Goal: Navigation & Orientation: Find specific page/section

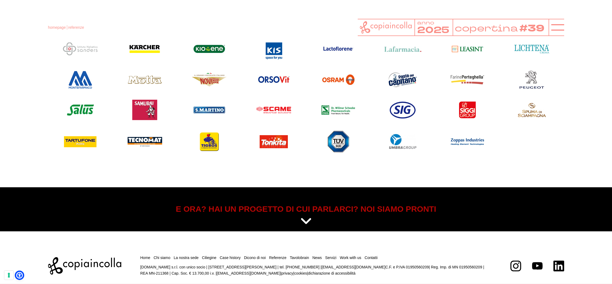
scroll to position [646, 0]
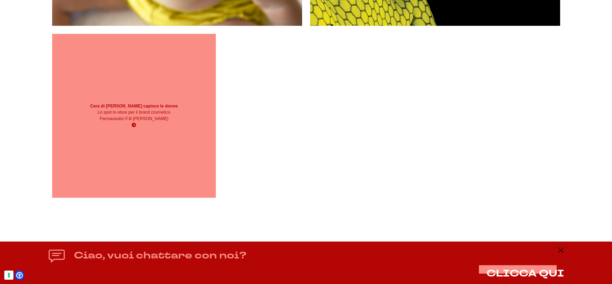
scroll to position [529, 0]
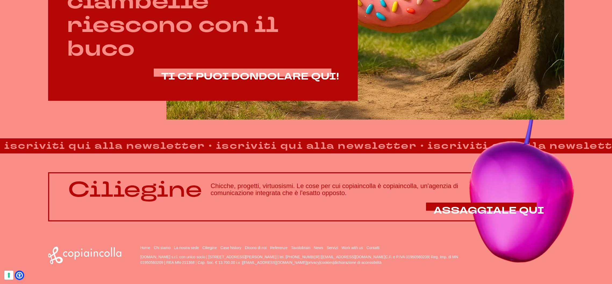
scroll to position [475, 0]
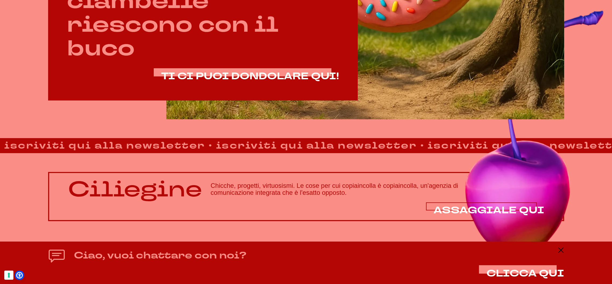
click at [468, 206] on span "ASSAGGIALE QUI" at bounding box center [488, 210] width 111 height 13
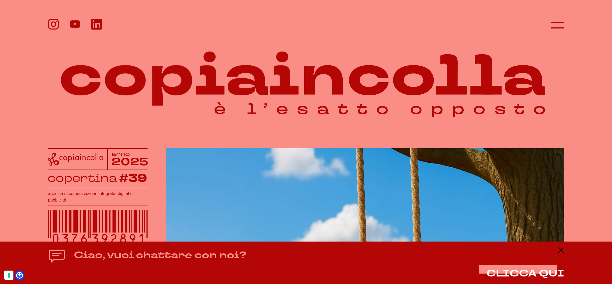
scroll to position [0, 0]
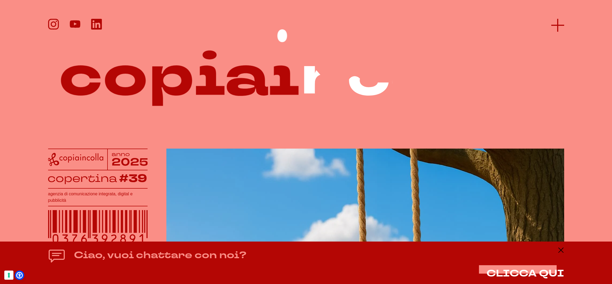
click at [558, 26] on line at bounding box center [558, 25] width 0 height 13
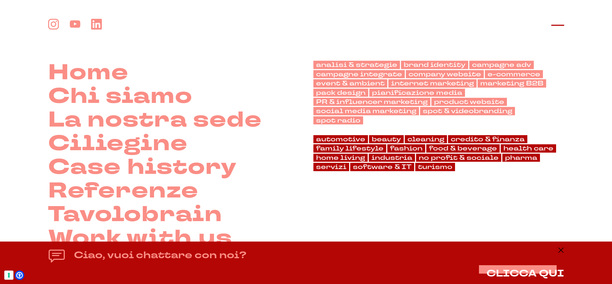
click at [551, 24] on icon at bounding box center [557, 25] width 13 height 13
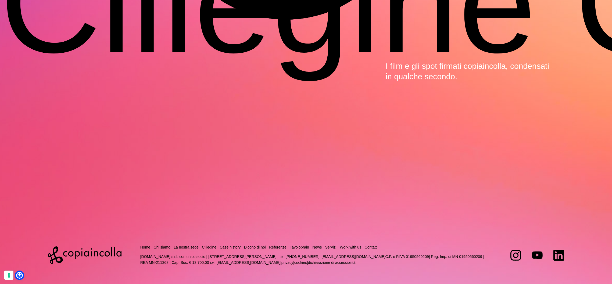
scroll to position [2077, 0]
